Goal: Communication & Community: Answer question/provide support

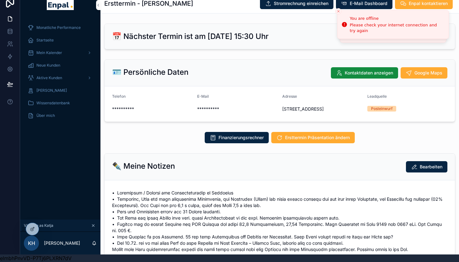
scroll to position [619, 0]
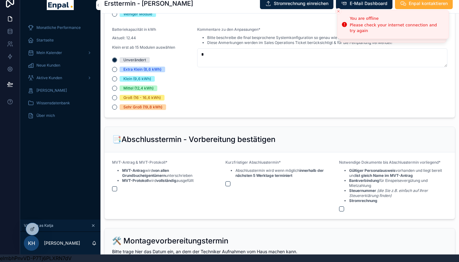
click at [52, 191] on div "Monatliche Performance Startseite Mein Kalender Neue Kunden Aktive Kunden Verlo…" at bounding box center [60, 119] width 80 height 202
click at [0, 0] on icon at bounding box center [0, 0] width 0 height 0
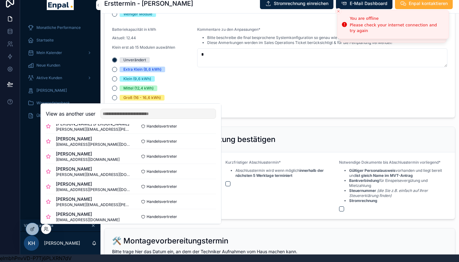
scroll to position [26, 0]
click at [0, 0] on button "Select" at bounding box center [0, 0] width 0 height 0
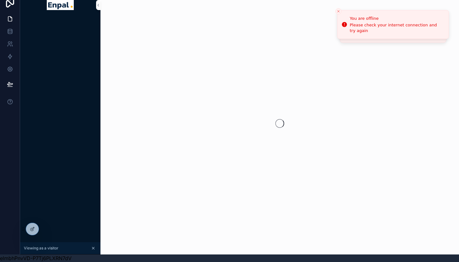
scroll to position [8, 0]
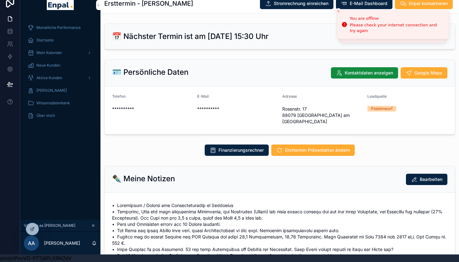
click at [49, 78] on span "Aktive Kunden" at bounding box center [49, 77] width 26 height 5
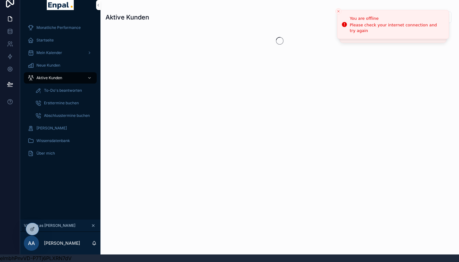
click at [61, 91] on span "To-Do's beantworten" at bounding box center [63, 90] width 38 height 5
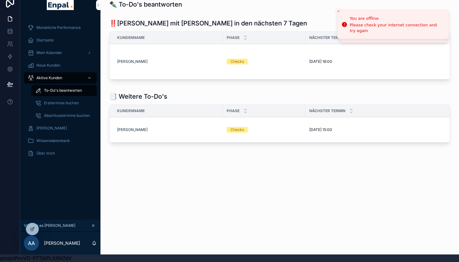
click at [170, 65] on td "[PERSON_NAME]" at bounding box center [166, 61] width 113 height 35
click at [209, 65] on td "[PERSON_NAME]" at bounding box center [166, 61] width 113 height 35
click at [247, 63] on span "Checks" at bounding box center [237, 62] width 21 height 6
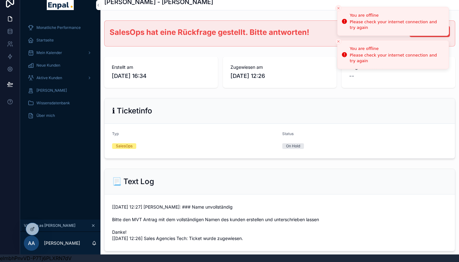
click at [338, 8] on line "Close toast" at bounding box center [338, 8] width 2 height 2
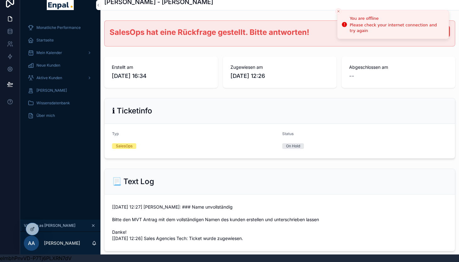
click at [338, 8] on button "Close toast" at bounding box center [338, 11] width 6 height 6
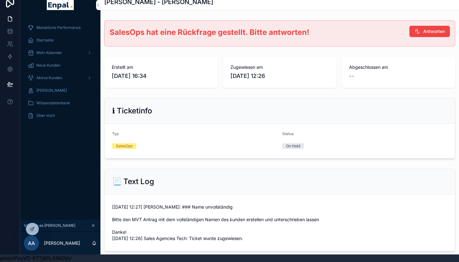
click at [429, 31] on span "Antworten" at bounding box center [434, 31] width 22 height 6
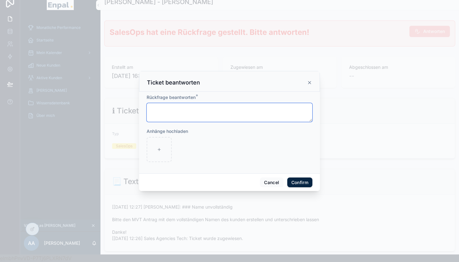
click at [206, 108] on textarea at bounding box center [230, 112] width 166 height 19
type textarea "**********"
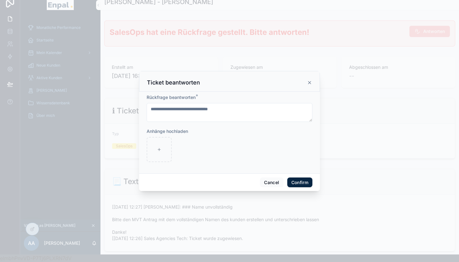
click at [303, 181] on button "Confirm" at bounding box center [299, 182] width 25 height 10
